Goal: Navigation & Orientation: Find specific page/section

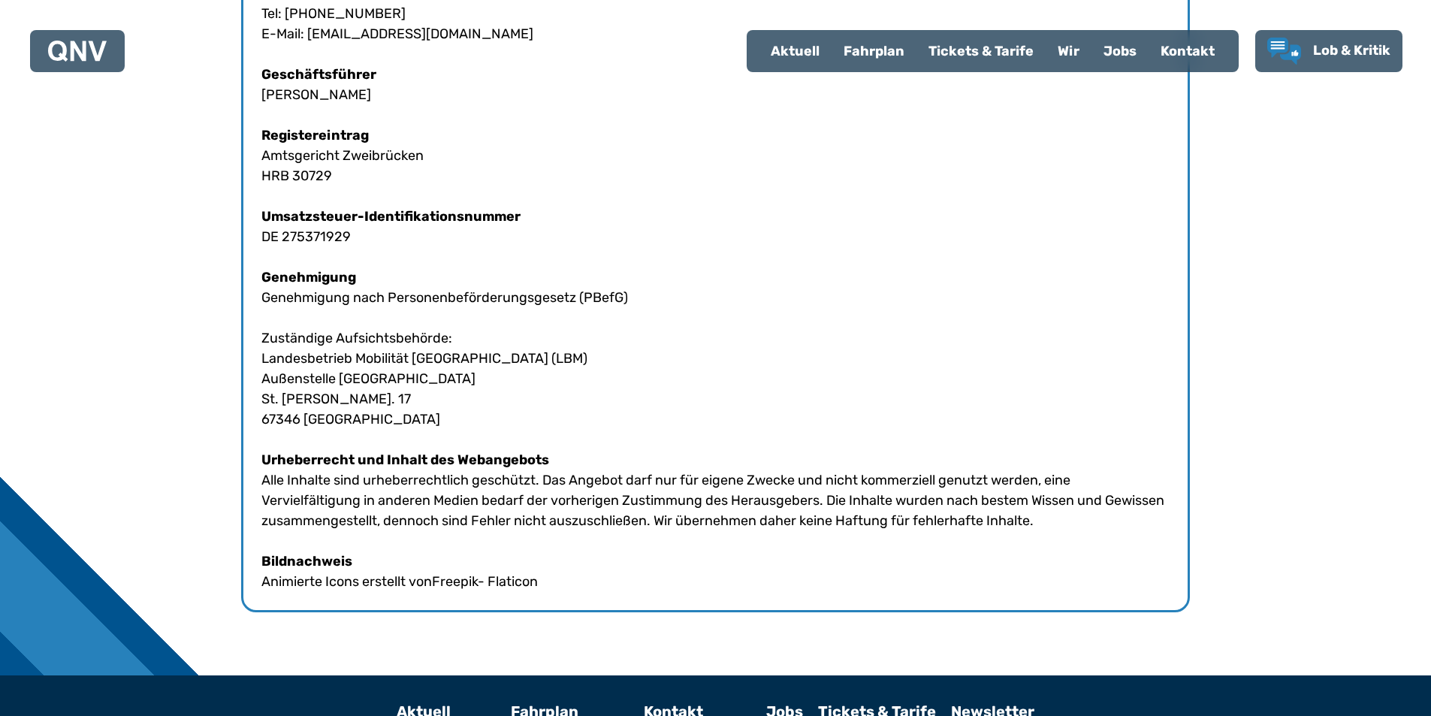
scroll to position [825, 0]
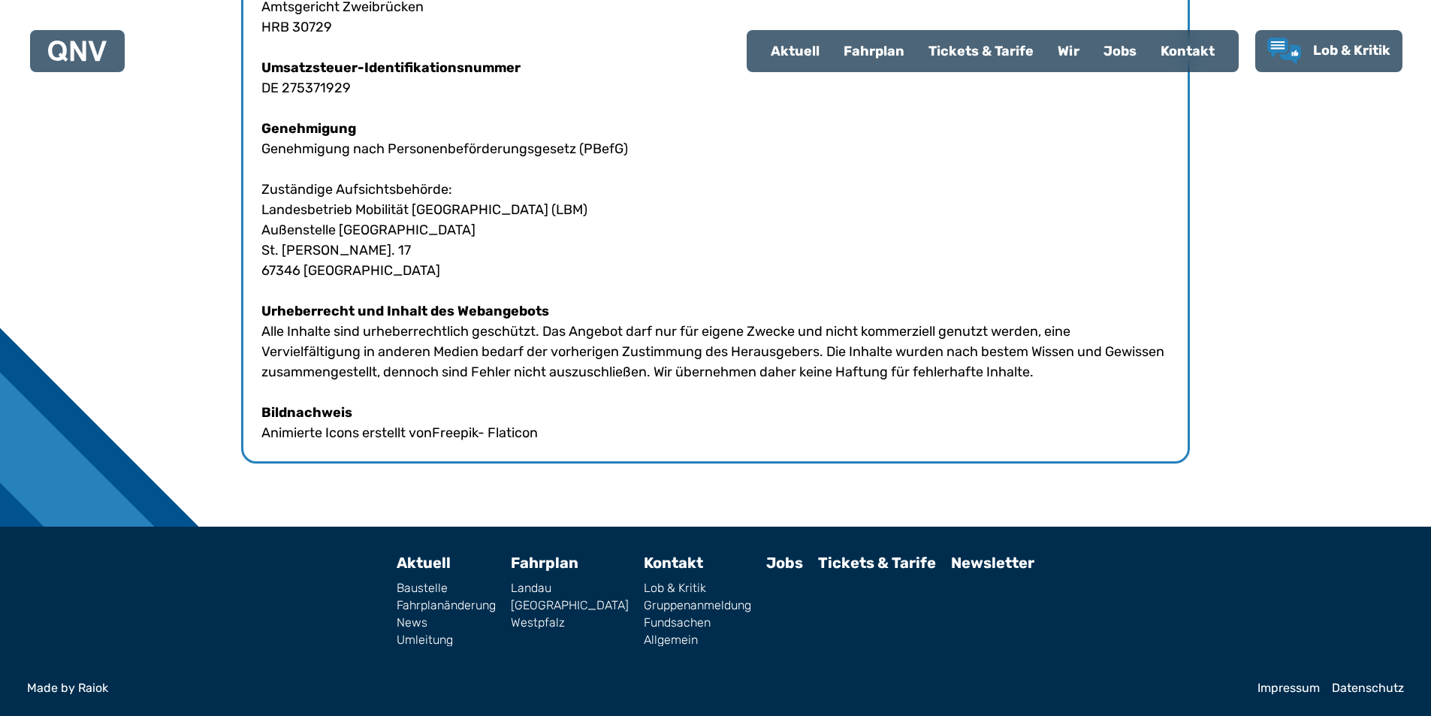
click at [559, 624] on link "Westpfalz" at bounding box center [570, 623] width 118 height 12
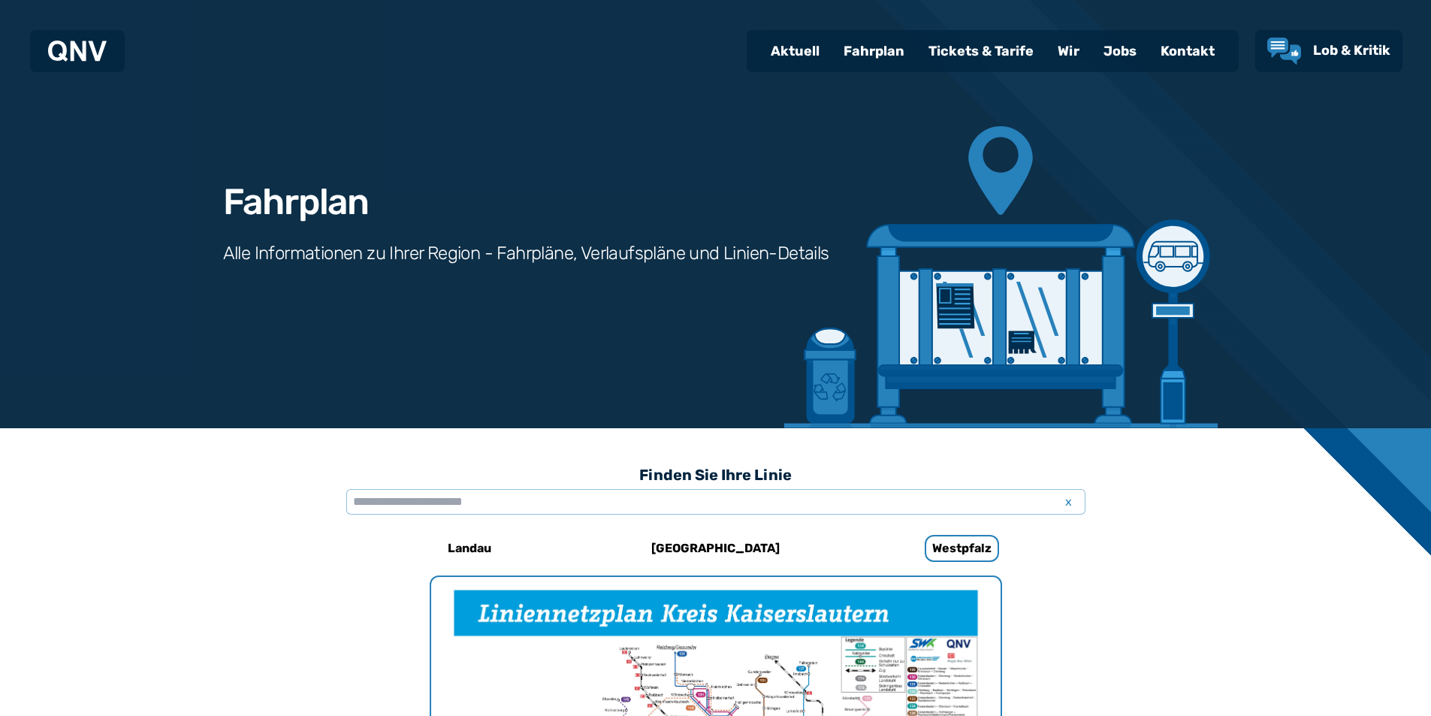
scroll to position [463, 0]
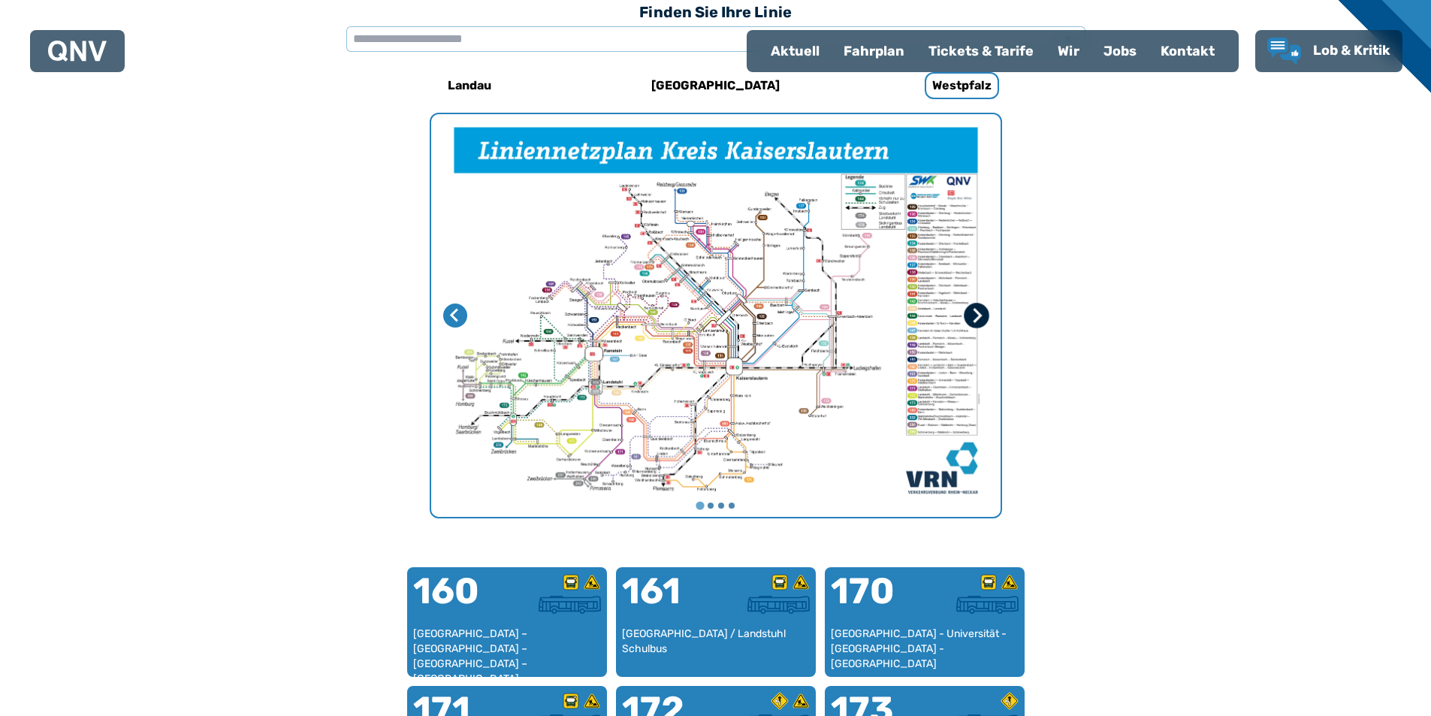
click at [974, 312] on icon "Nächste Seite" at bounding box center [975, 315] width 15 height 15
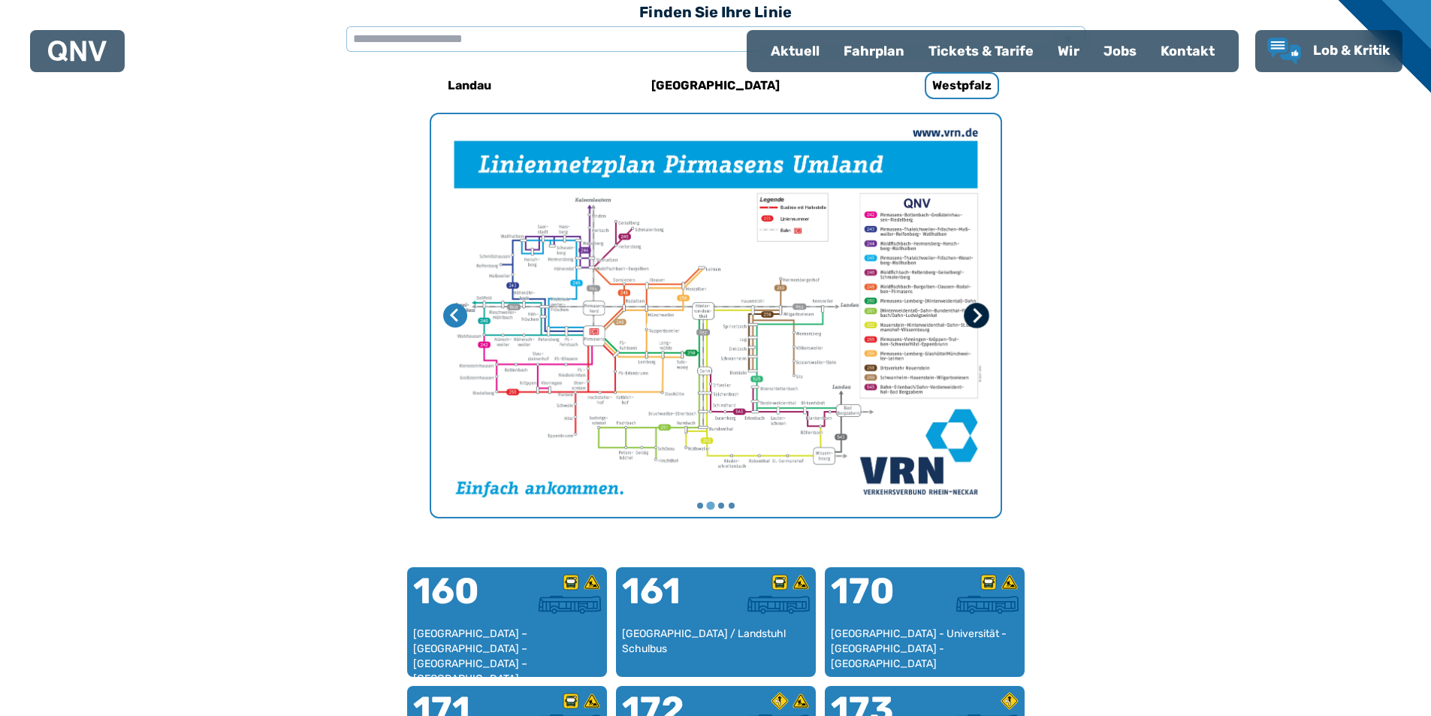
click at [974, 314] on icon "Nächste Seite" at bounding box center [975, 315] width 15 height 15
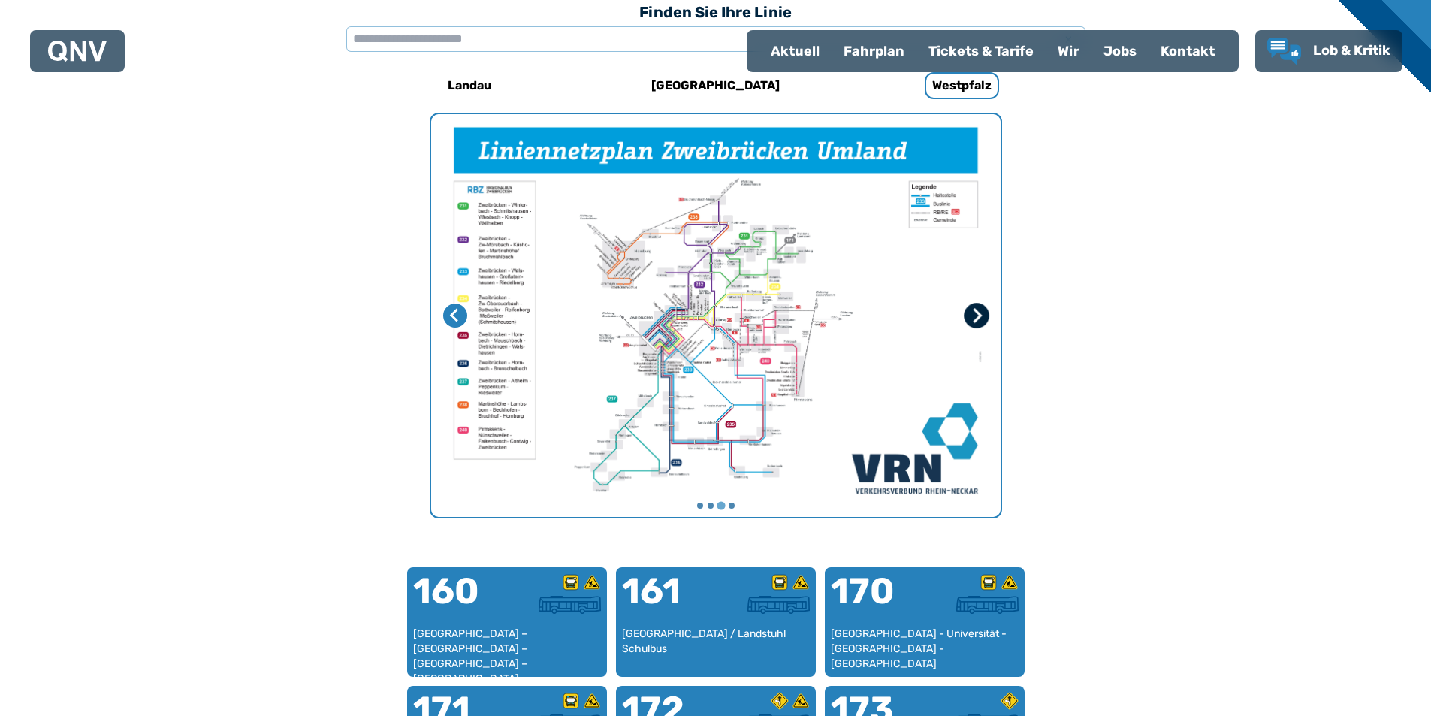
click at [974, 314] on icon "Nächste Seite" at bounding box center [975, 315] width 15 height 15
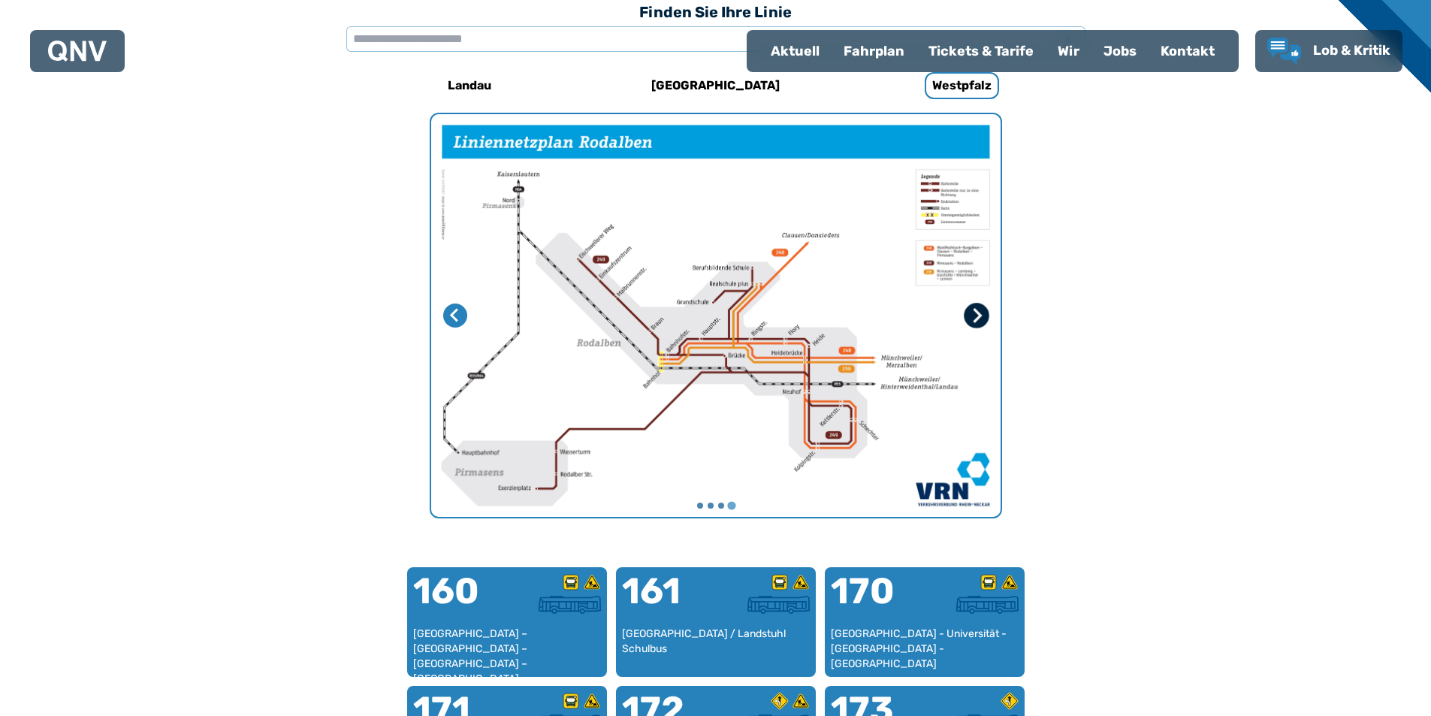
click at [974, 315] on icon "Erste Seite" at bounding box center [975, 315] width 15 height 15
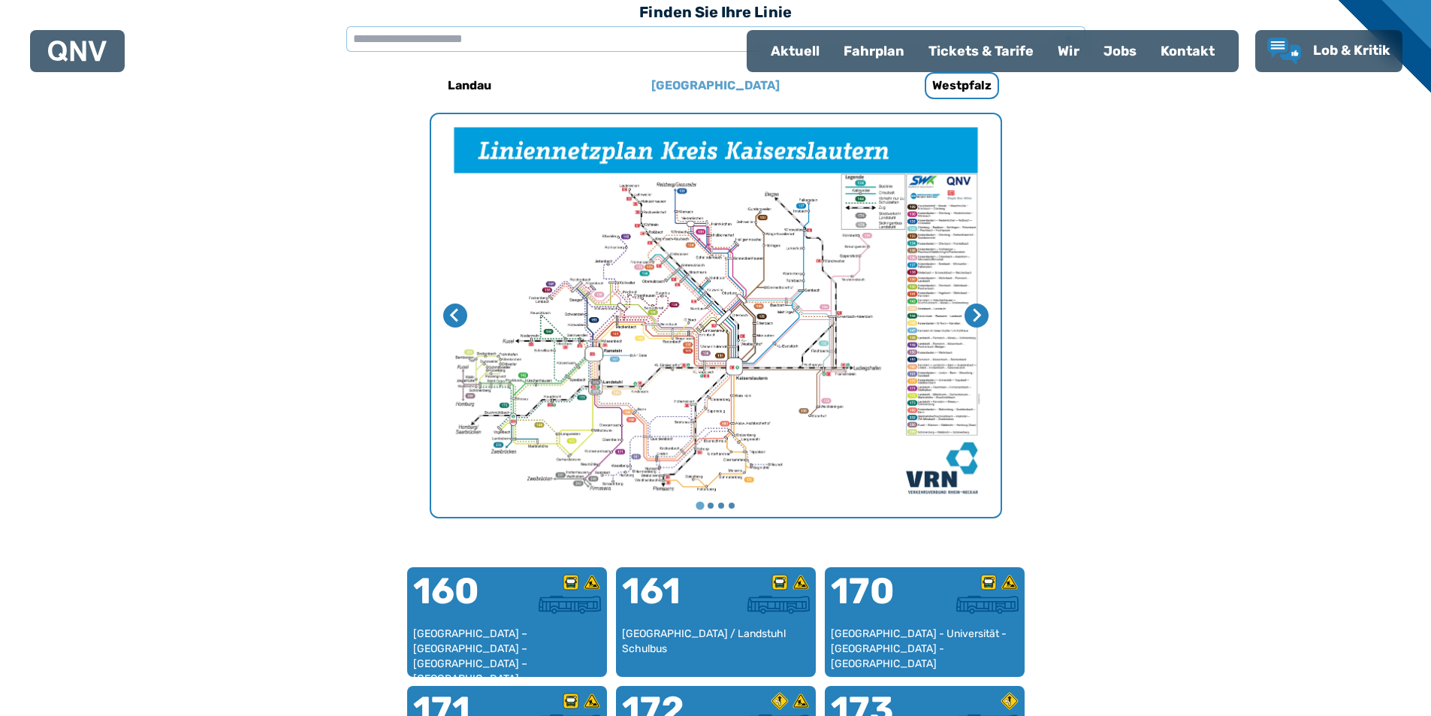
click at [732, 86] on h6 "[GEOGRAPHIC_DATA]" at bounding box center [715, 86] width 140 height 24
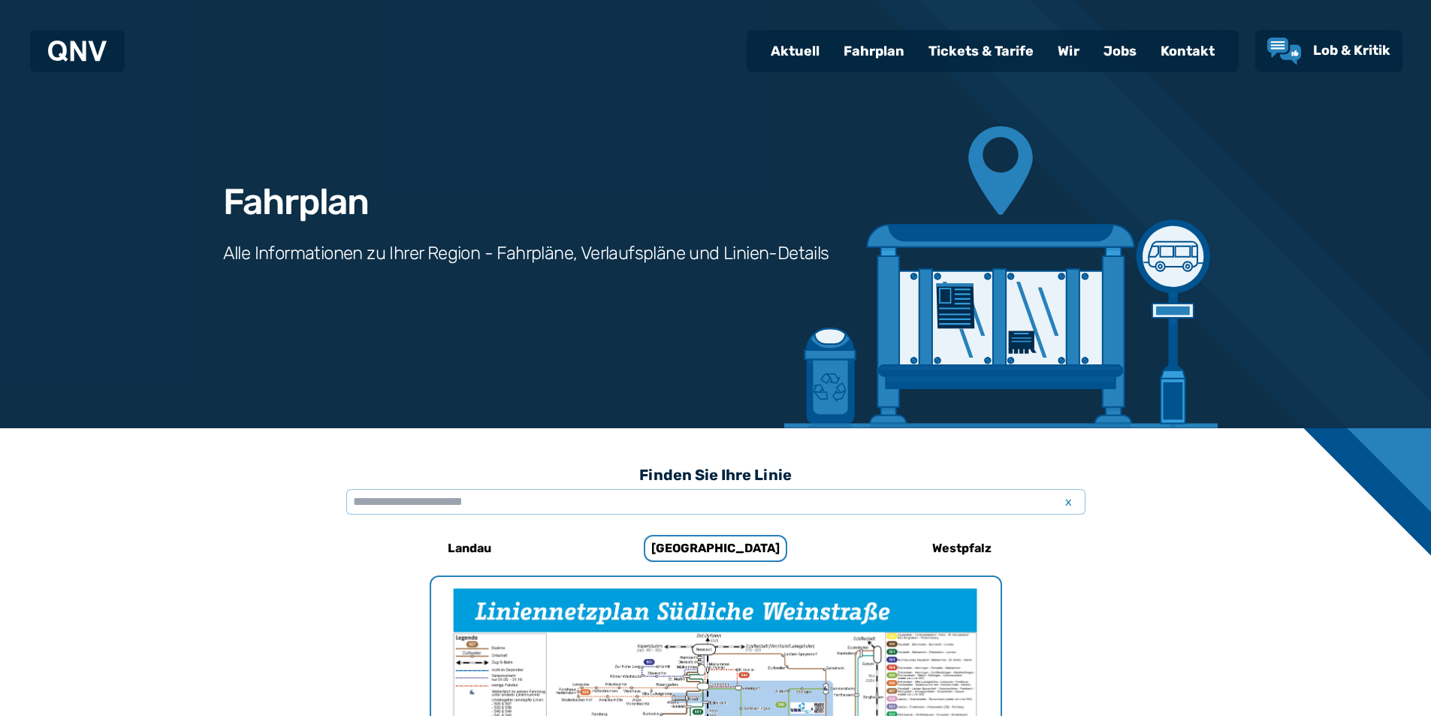
scroll to position [463, 0]
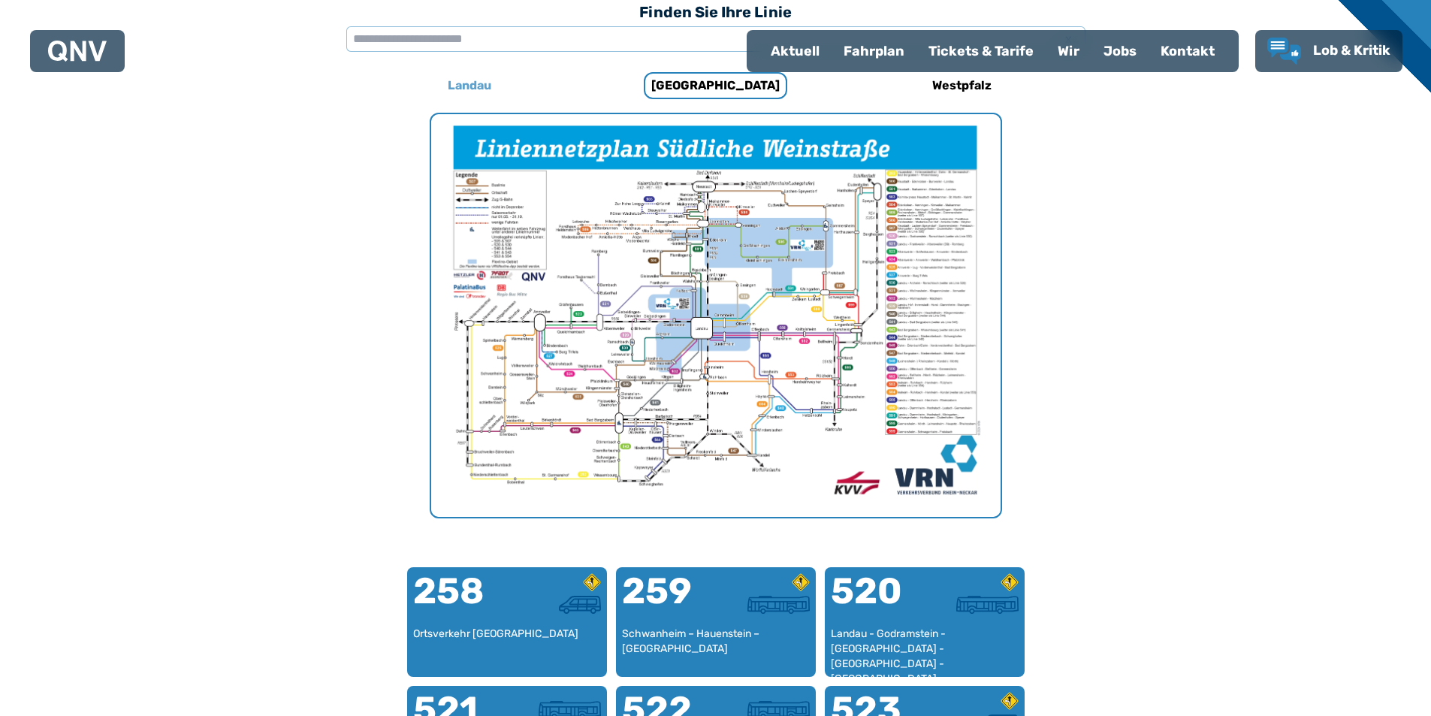
click at [470, 89] on h6 "Landau" at bounding box center [470, 86] width 56 height 24
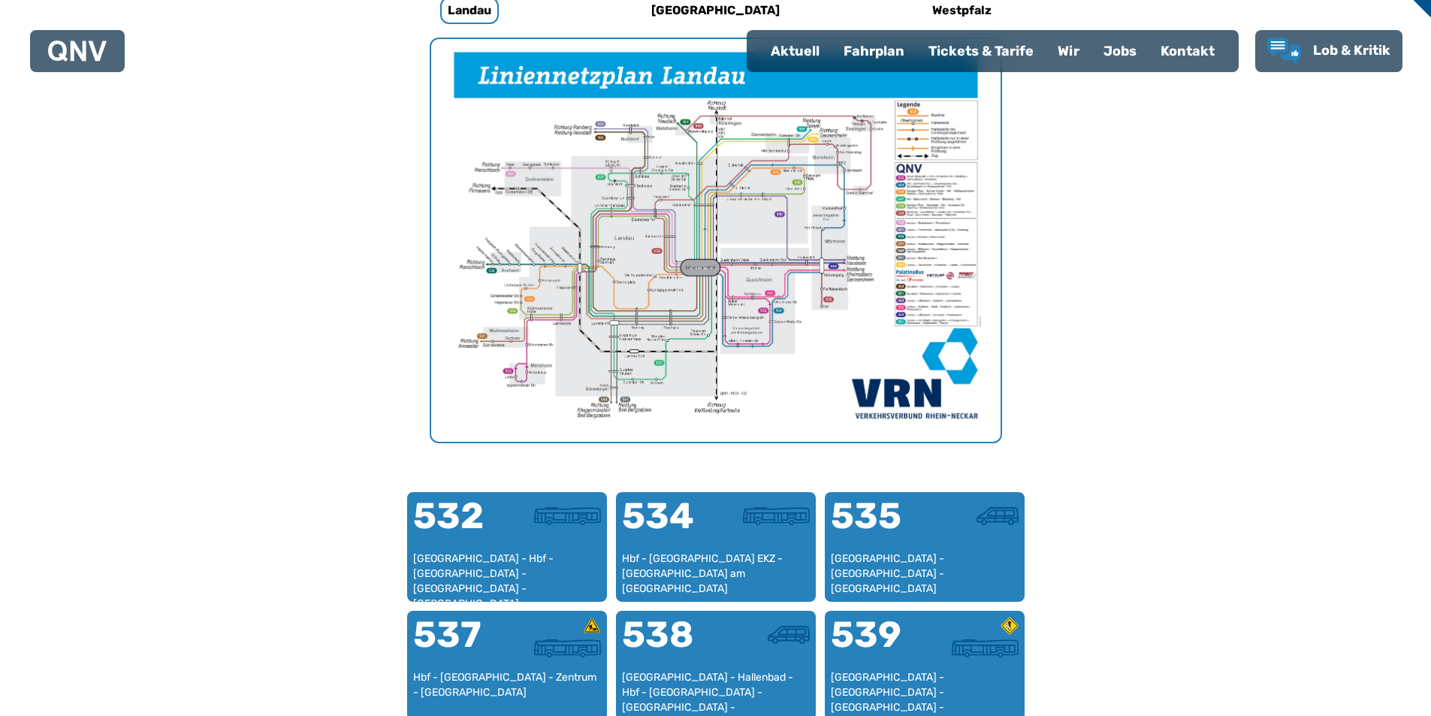
scroll to position [613, 0]
